Goal: Navigation & Orientation: Find specific page/section

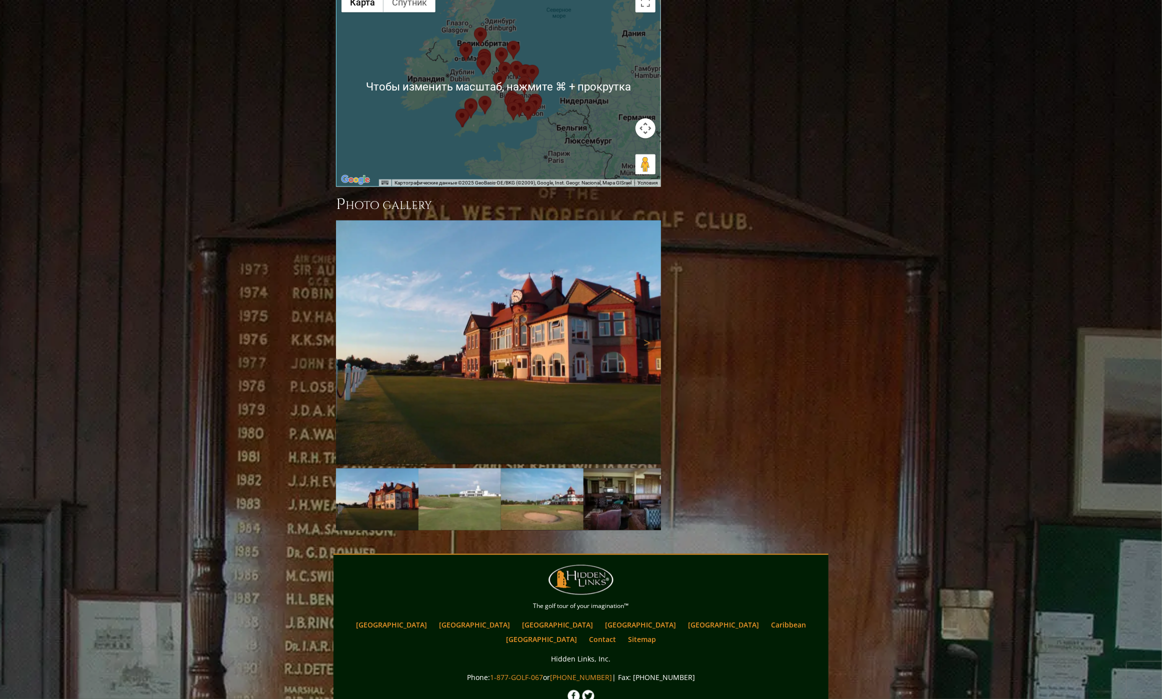
scroll to position [909, 0]
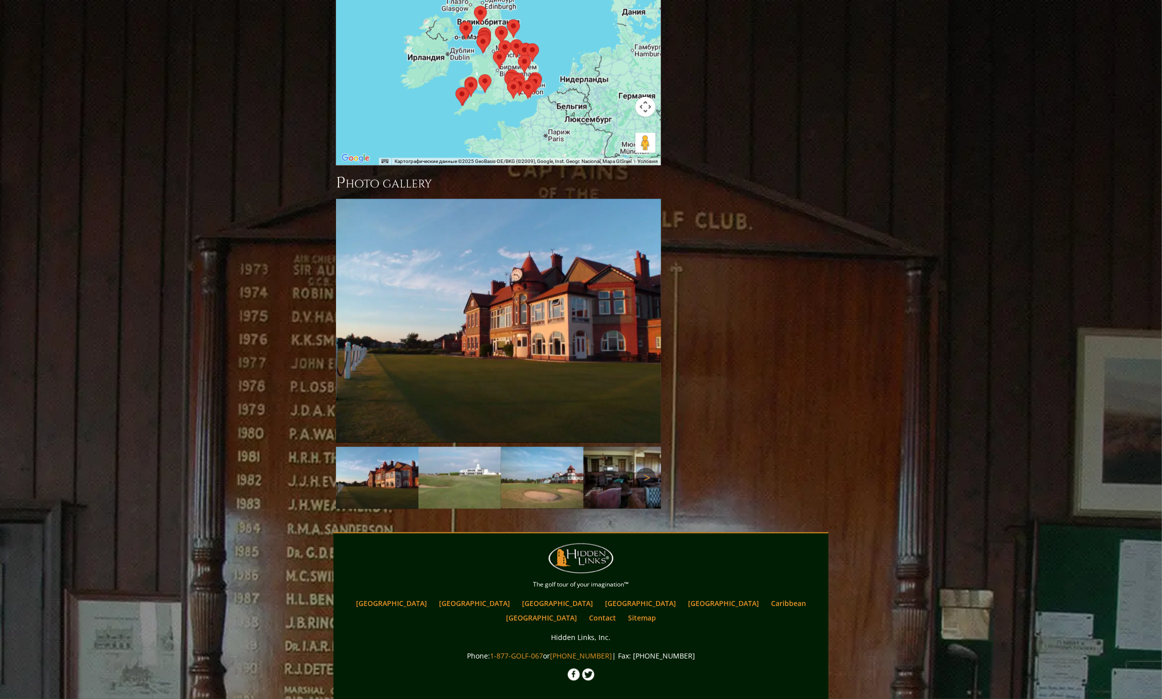
click at [654, 468] on link "Next" at bounding box center [646, 478] width 20 height 20
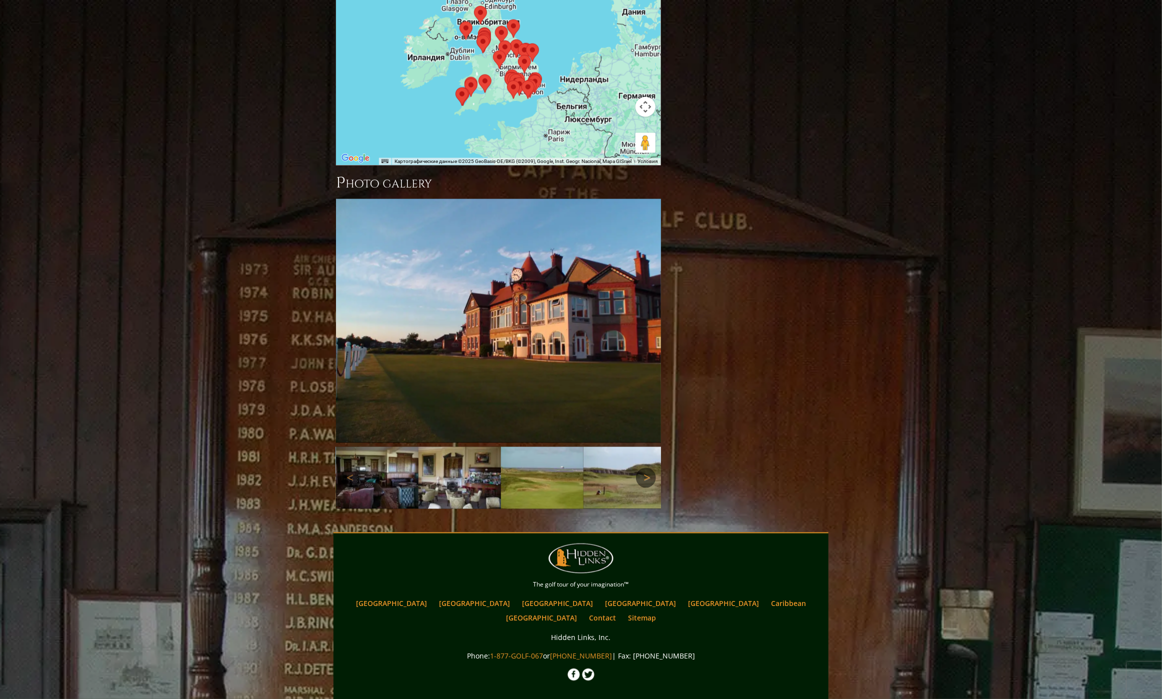
click at [651, 468] on link "Next" at bounding box center [646, 478] width 20 height 20
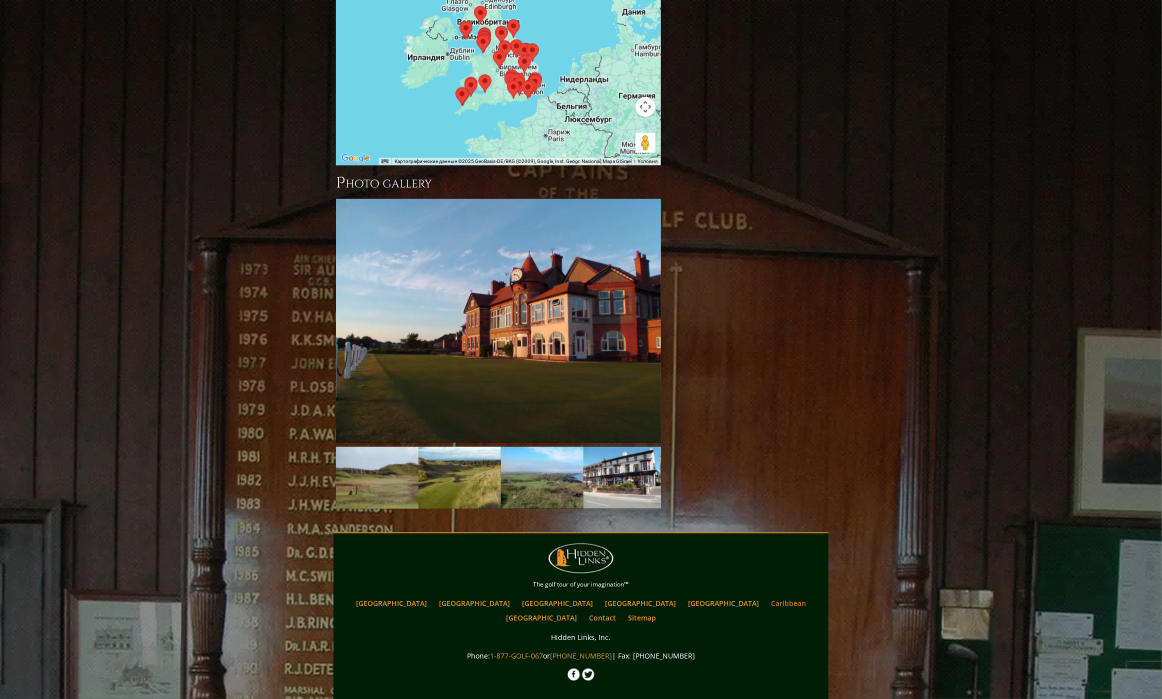
click at [766, 597] on link "Caribbean" at bounding box center [788, 604] width 45 height 15
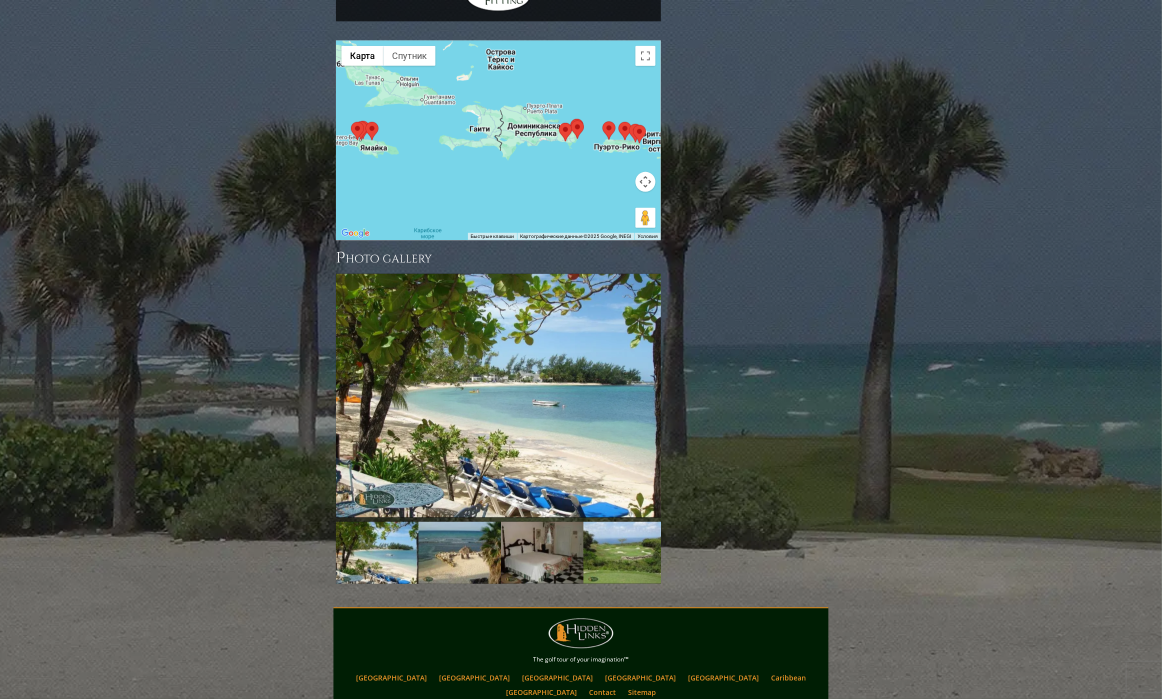
scroll to position [921, 0]
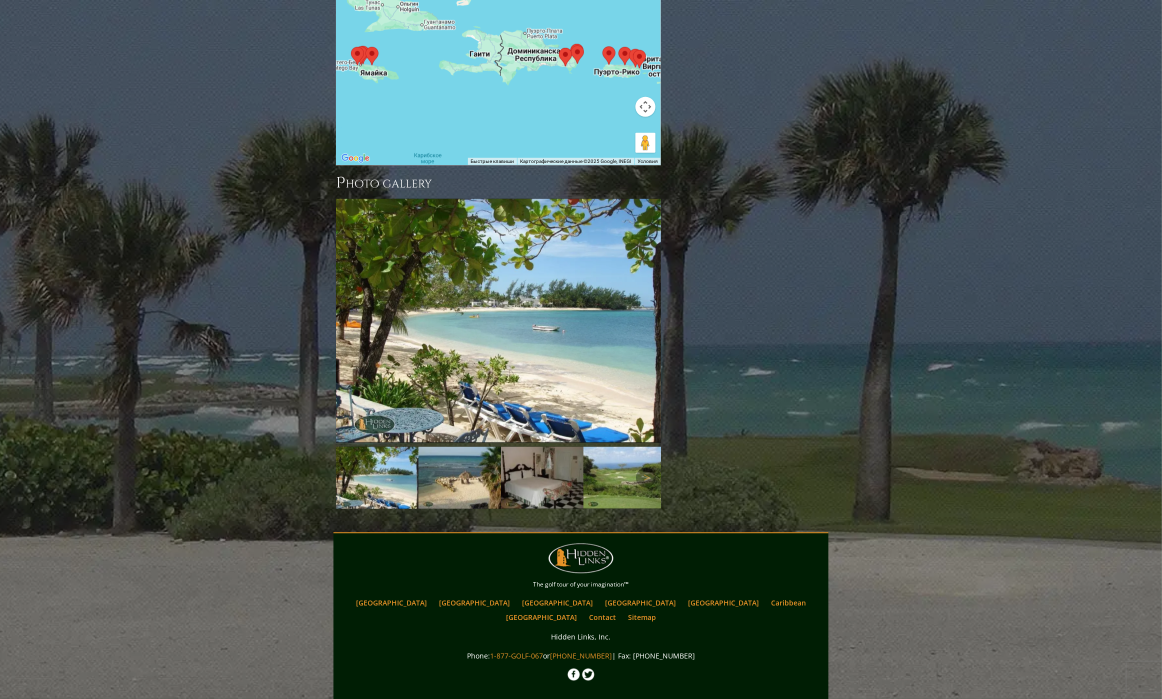
click at [600, 447] on img at bounding box center [625, 478] width 83 height 62
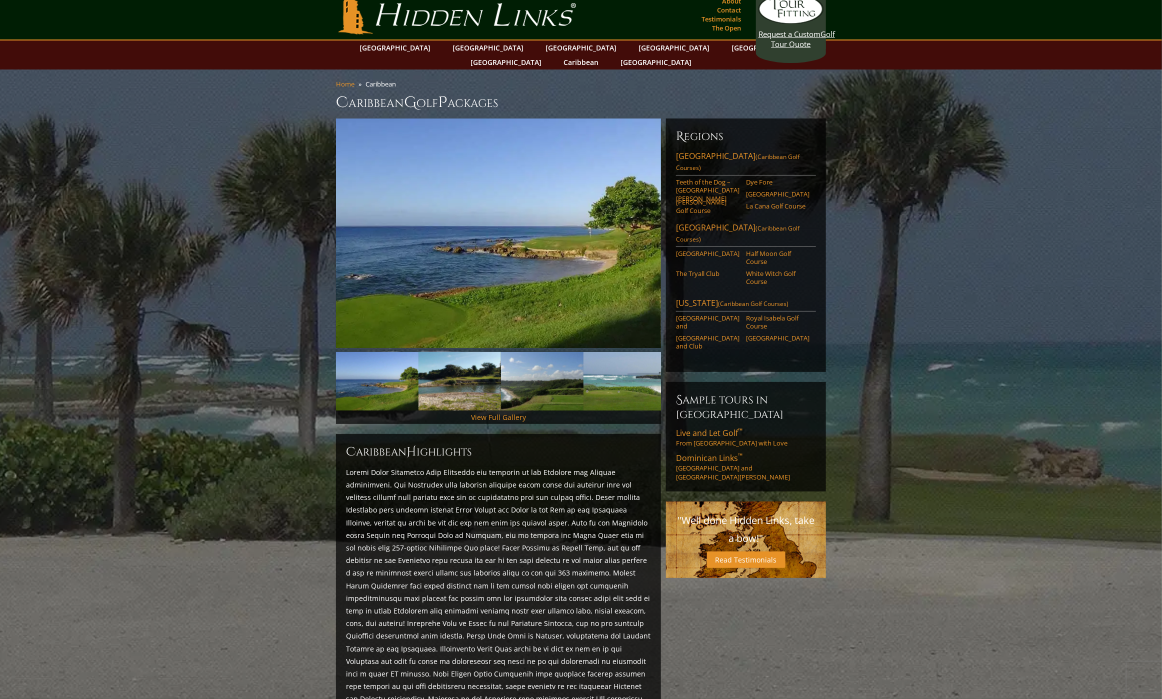
scroll to position [0, 0]
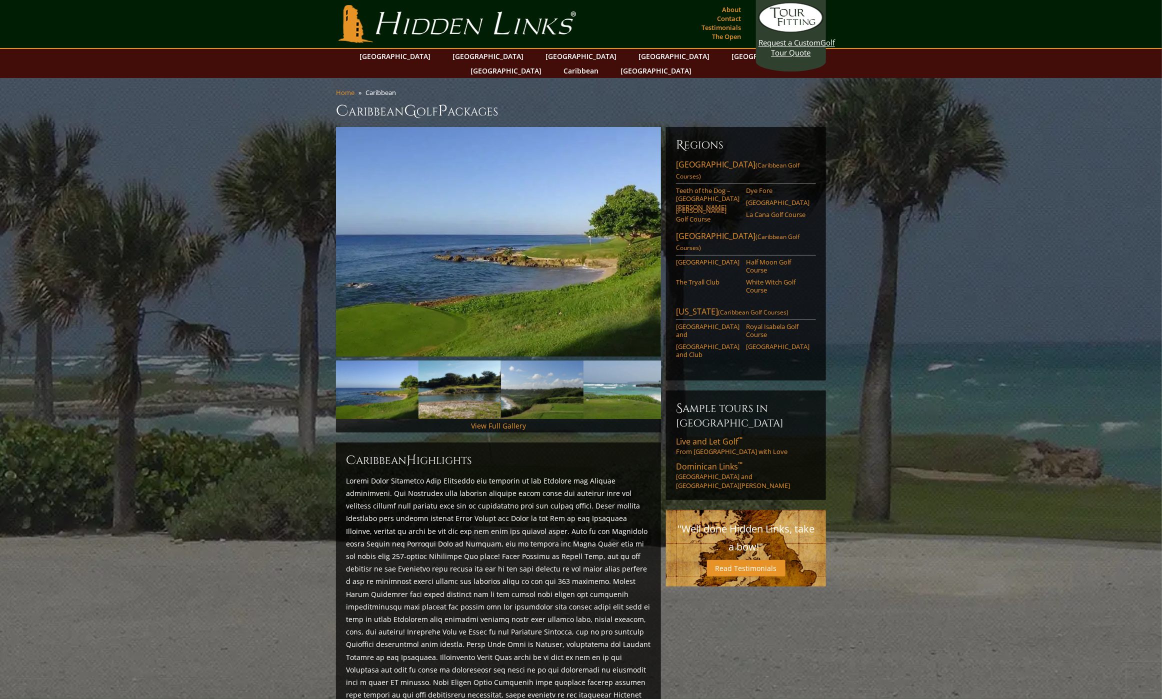
click at [440, 29] on link "Hidden Links Golf" at bounding box center [457, 24] width 243 height 38
